Goal: Find contact information: Find contact information

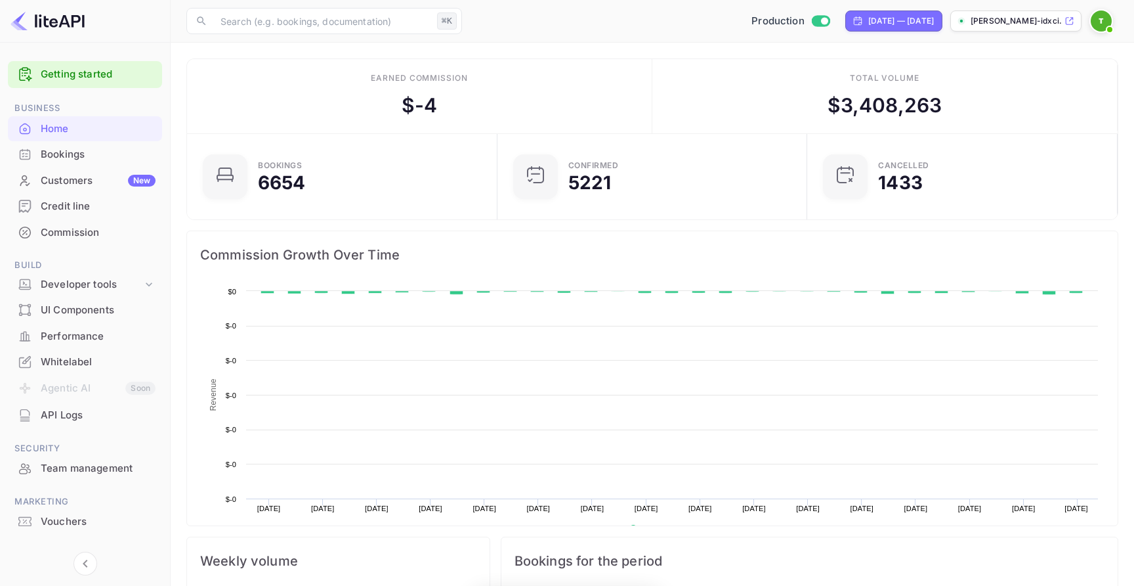
scroll to position [213, 303]
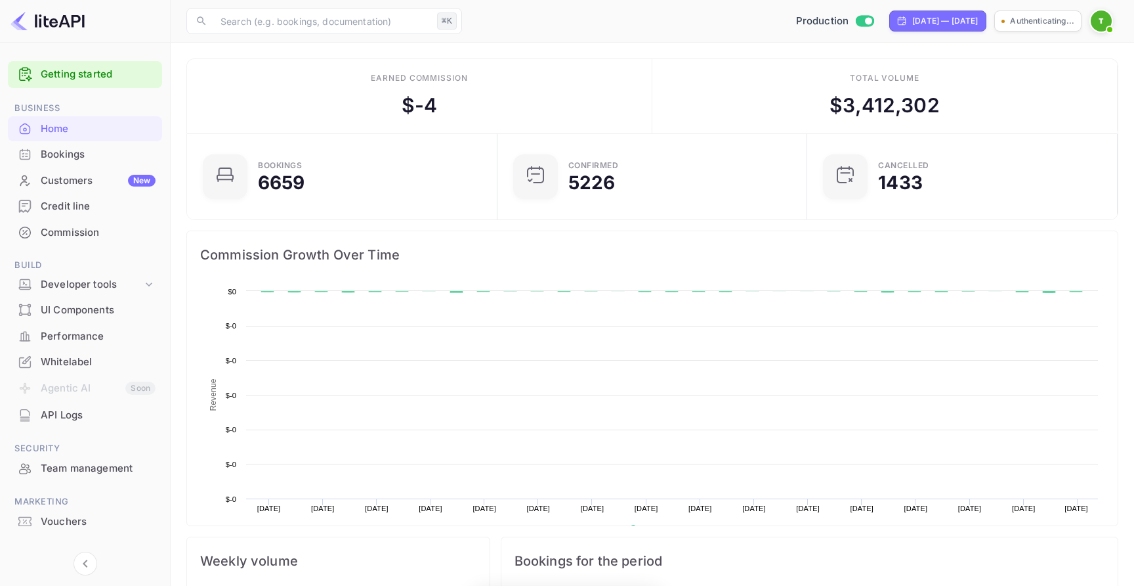
scroll to position [213, 303]
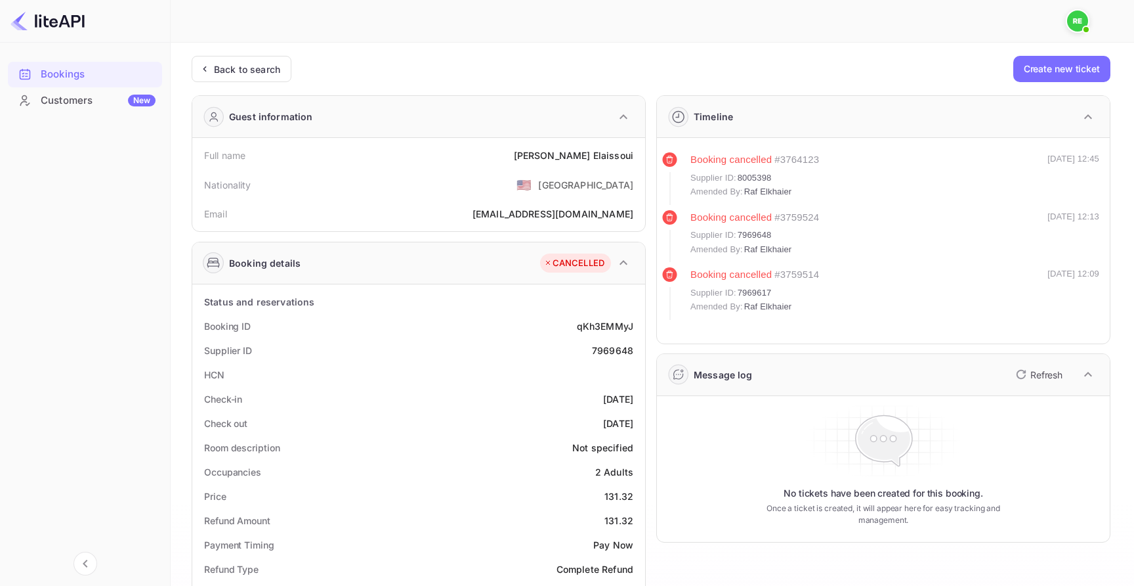
click at [853, 26] on div at bounding box center [633, 21] width 867 height 16
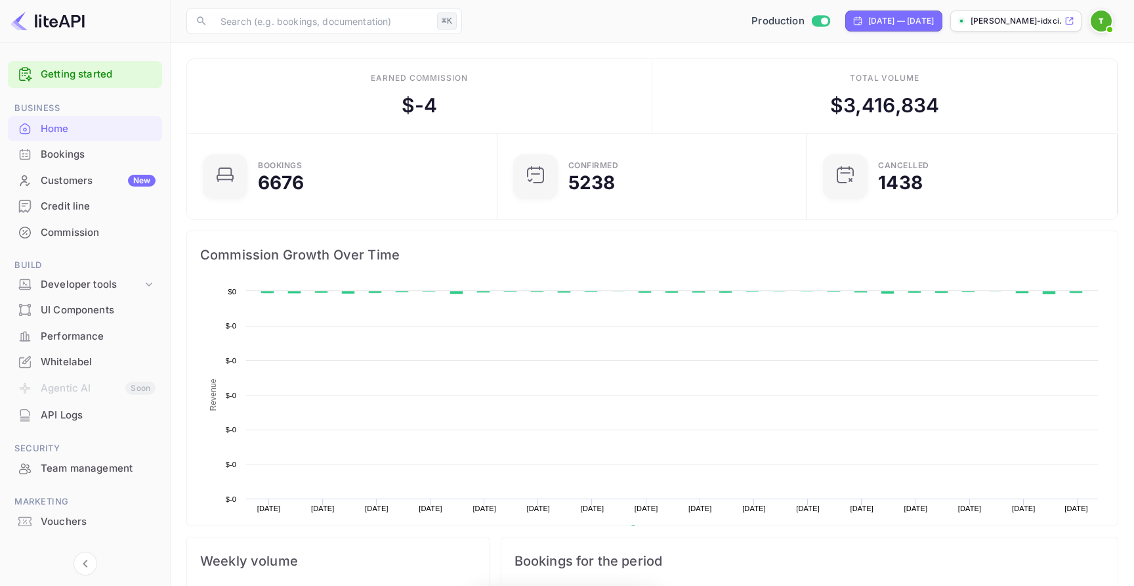
scroll to position [213, 303]
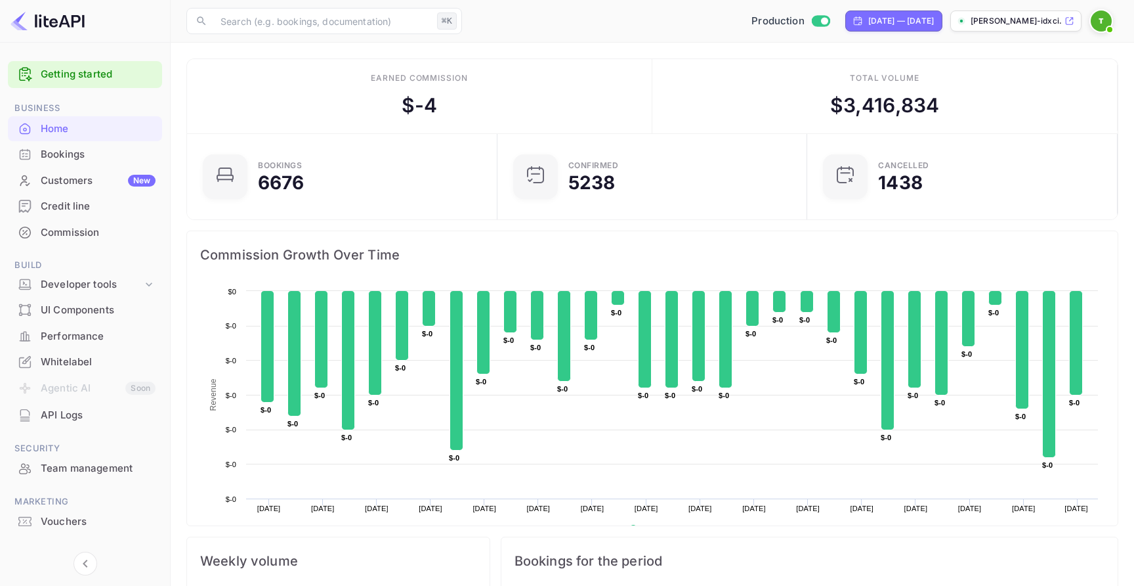
click at [104, 469] on div "Team management" at bounding box center [98, 468] width 115 height 15
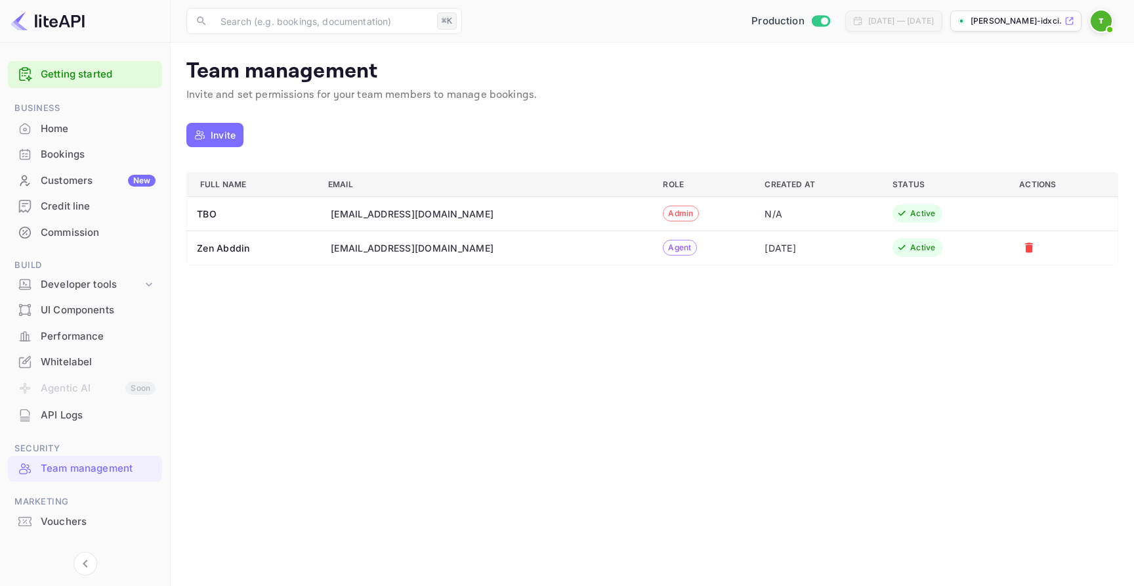
click at [427, 252] on div "zen.abddin@tbo.com" at bounding box center [412, 248] width 163 height 14
copy div "zen.abddin@tbo.com"
